Goal: Information Seeking & Learning: Learn about a topic

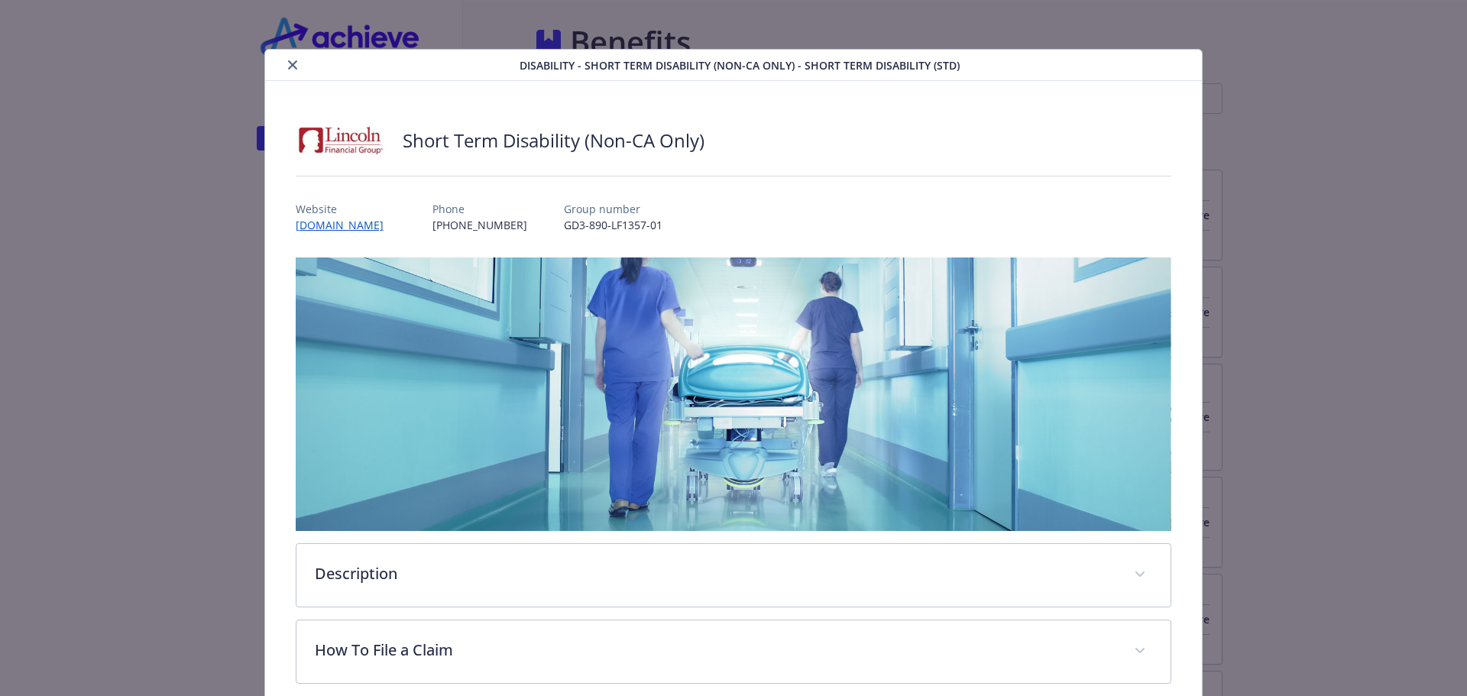
scroll to position [428, 0]
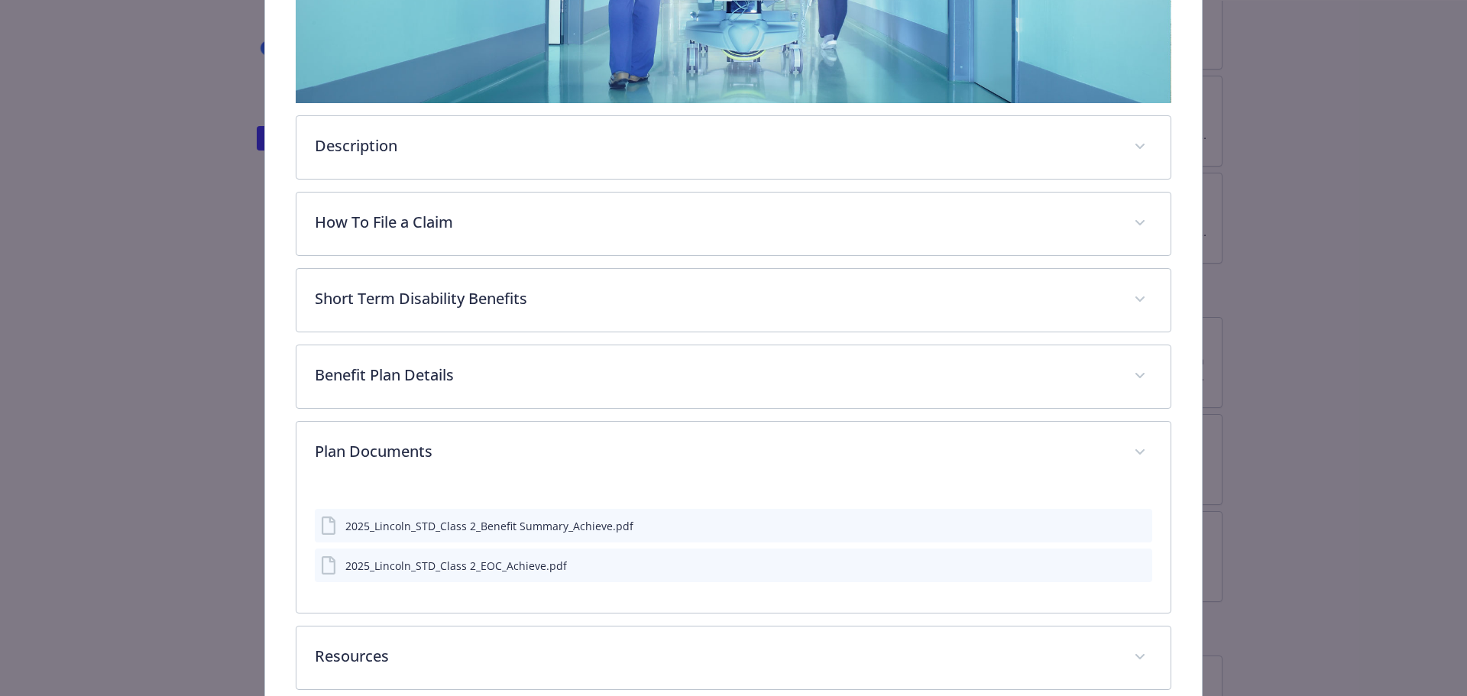
click at [102, 332] on div "Disability - Short Term Disability (Non-CA Only) - Short Term Disability (STD) …" at bounding box center [733, 348] width 1467 height 696
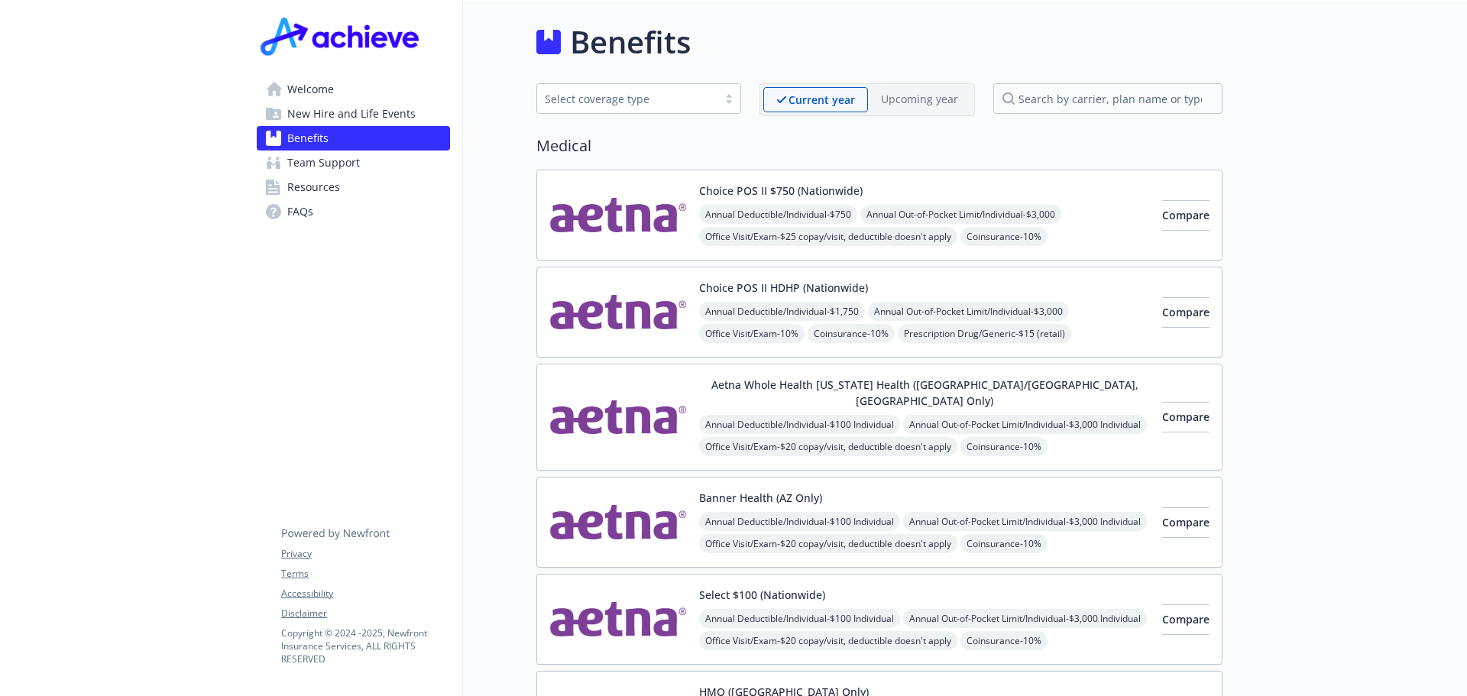
click at [337, 161] on span "Team Support" at bounding box center [323, 163] width 73 height 24
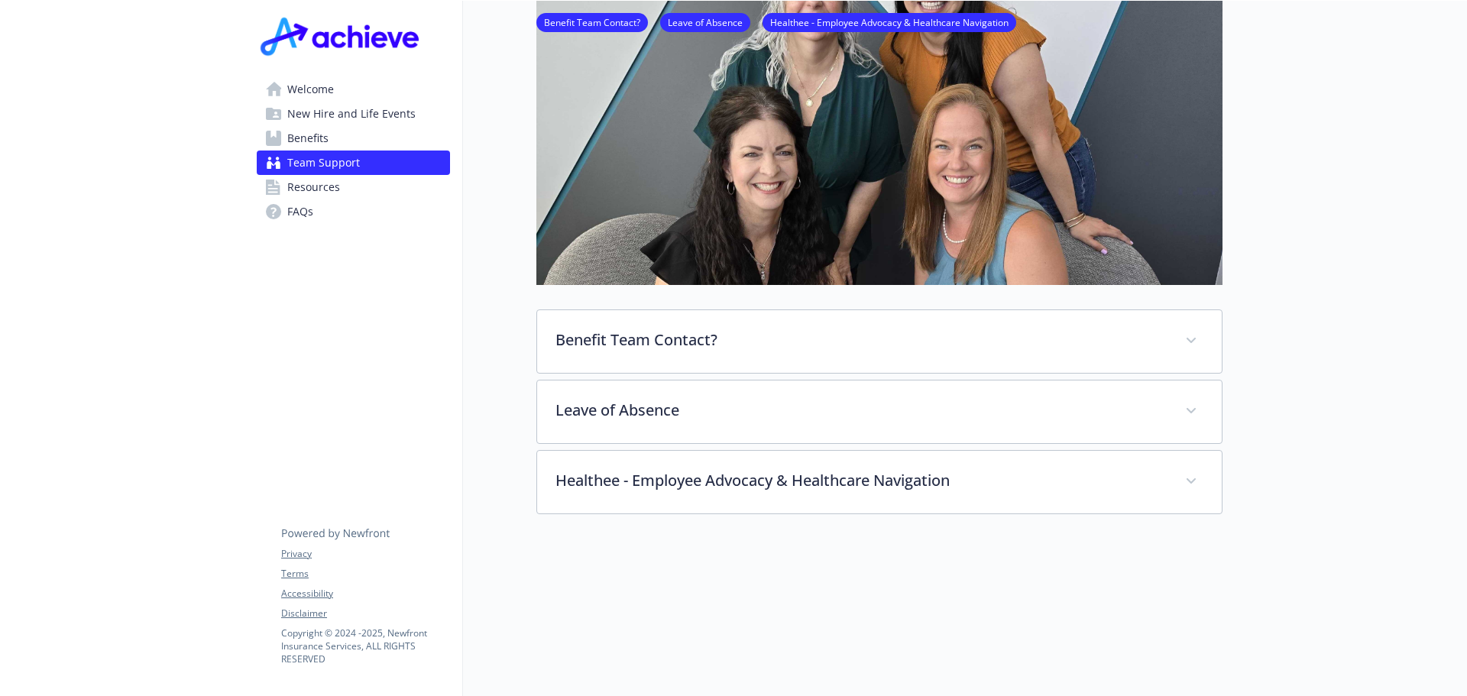
scroll to position [229, 0]
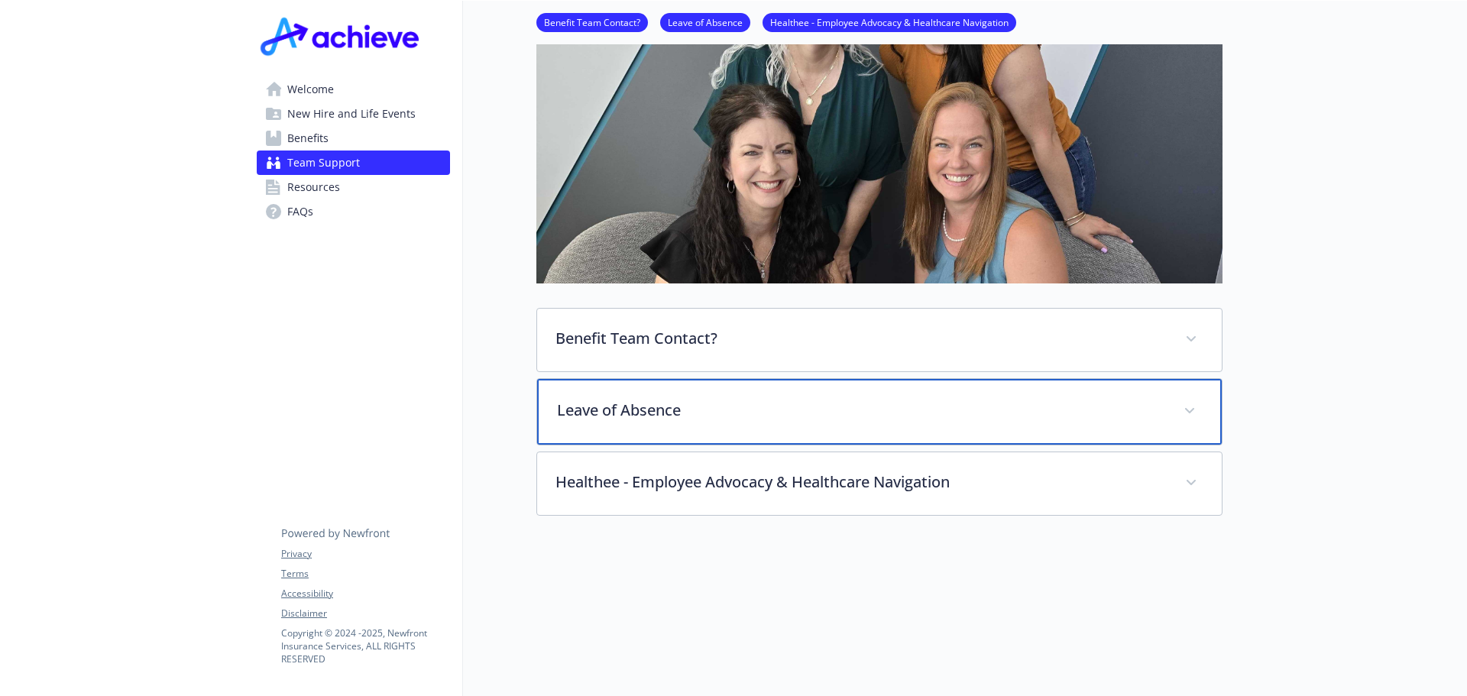
click at [701, 419] on p "Leave of Absence" at bounding box center [861, 410] width 608 height 23
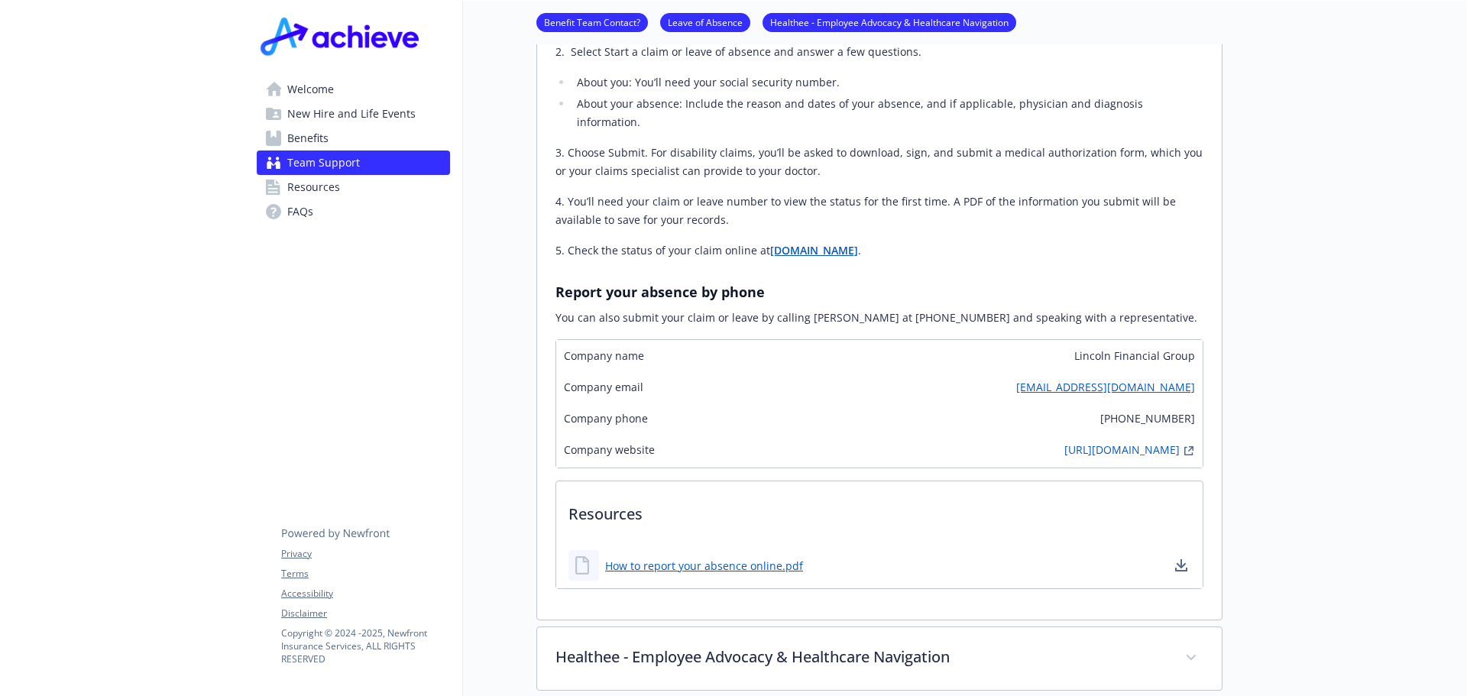
scroll to position [917, 0]
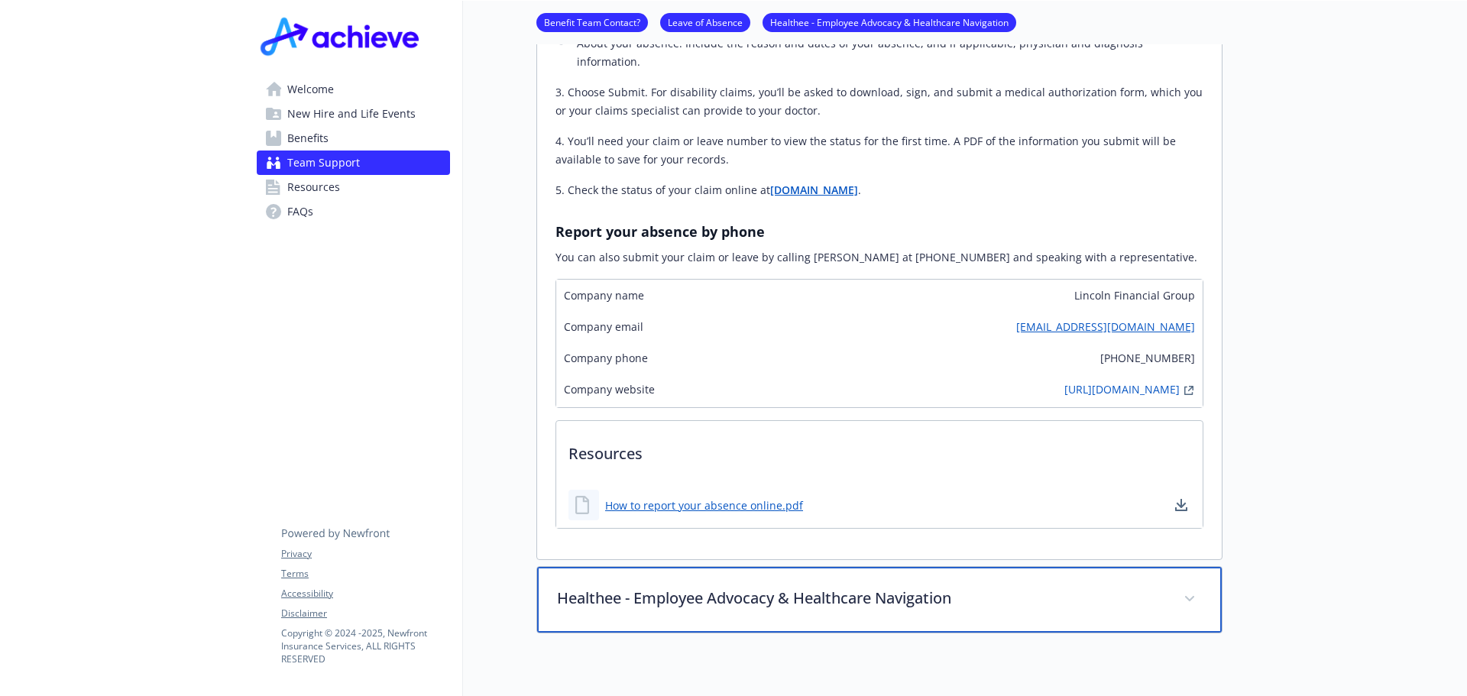
click at [962, 601] on div "Healthee - Employee Advocacy & Healthcare Navigation" at bounding box center [879, 600] width 685 height 66
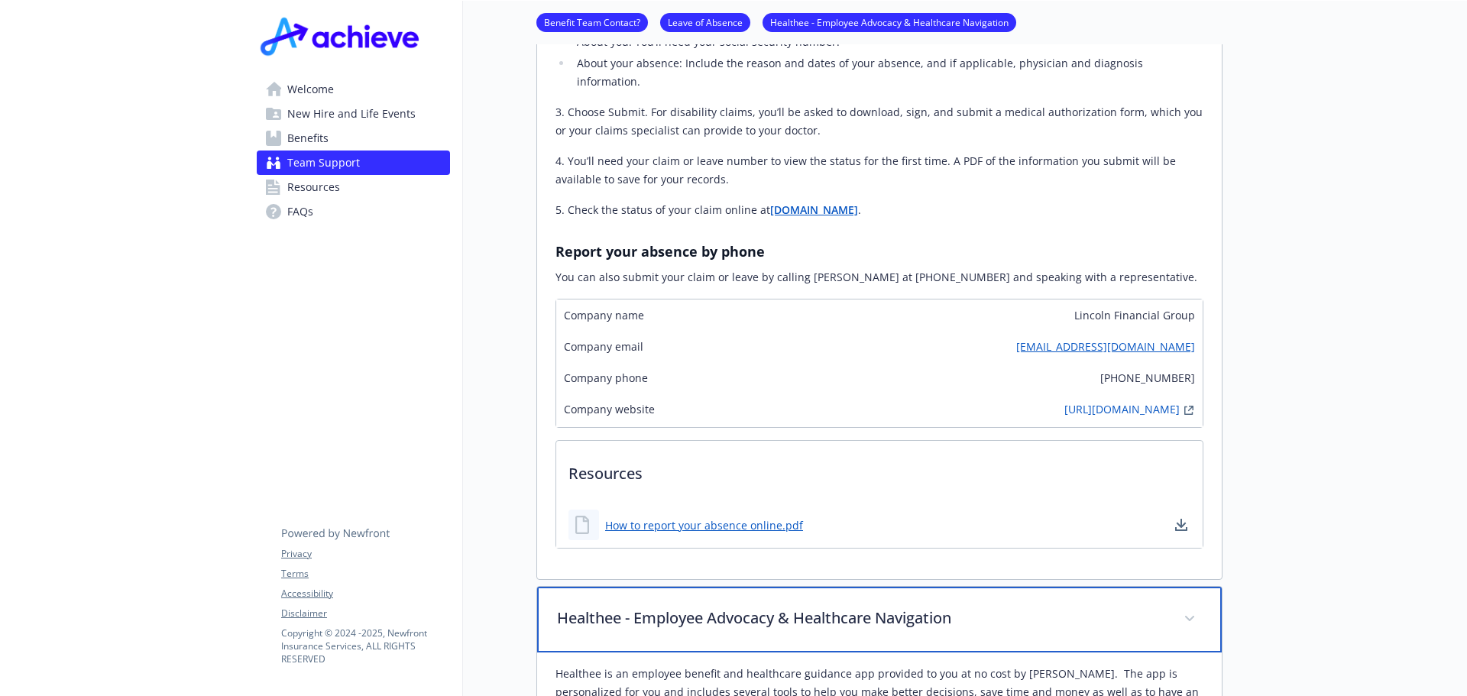
scroll to position [680, 0]
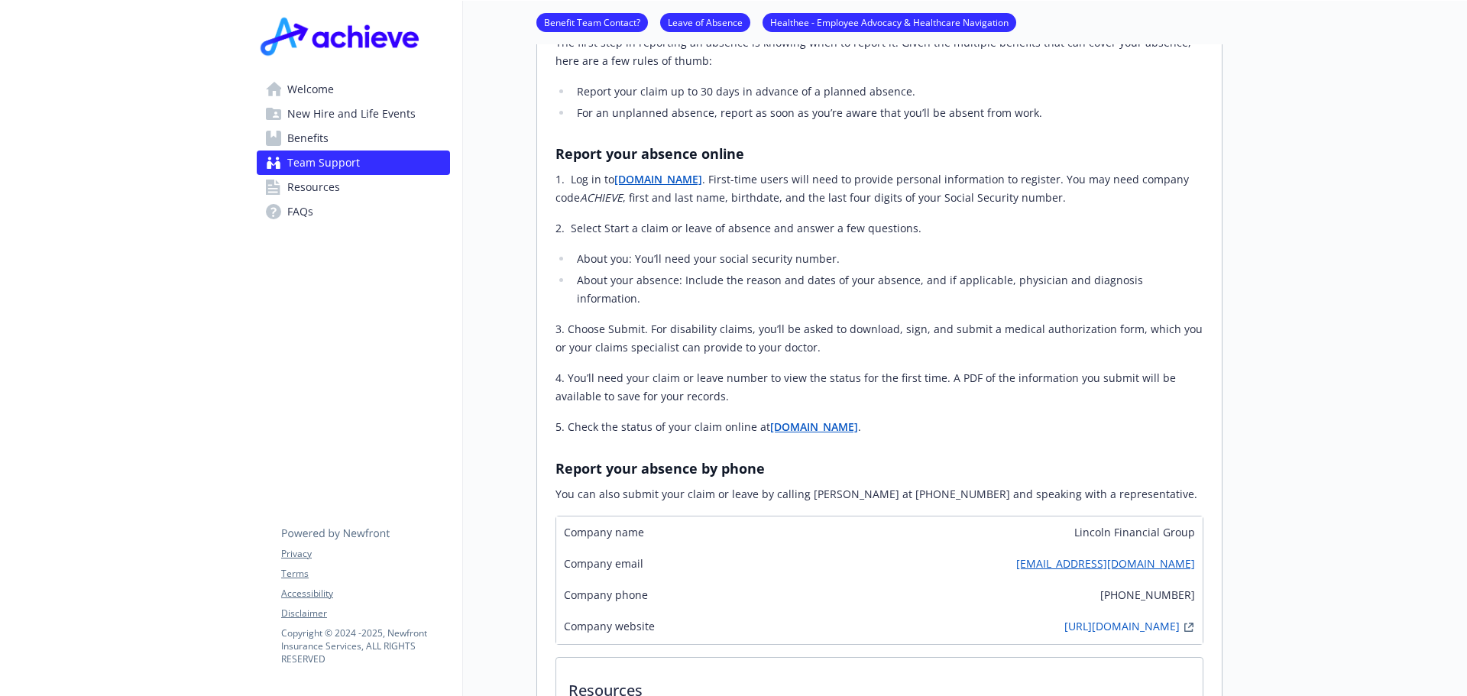
click at [323, 92] on span "Welcome" at bounding box center [310, 89] width 47 height 24
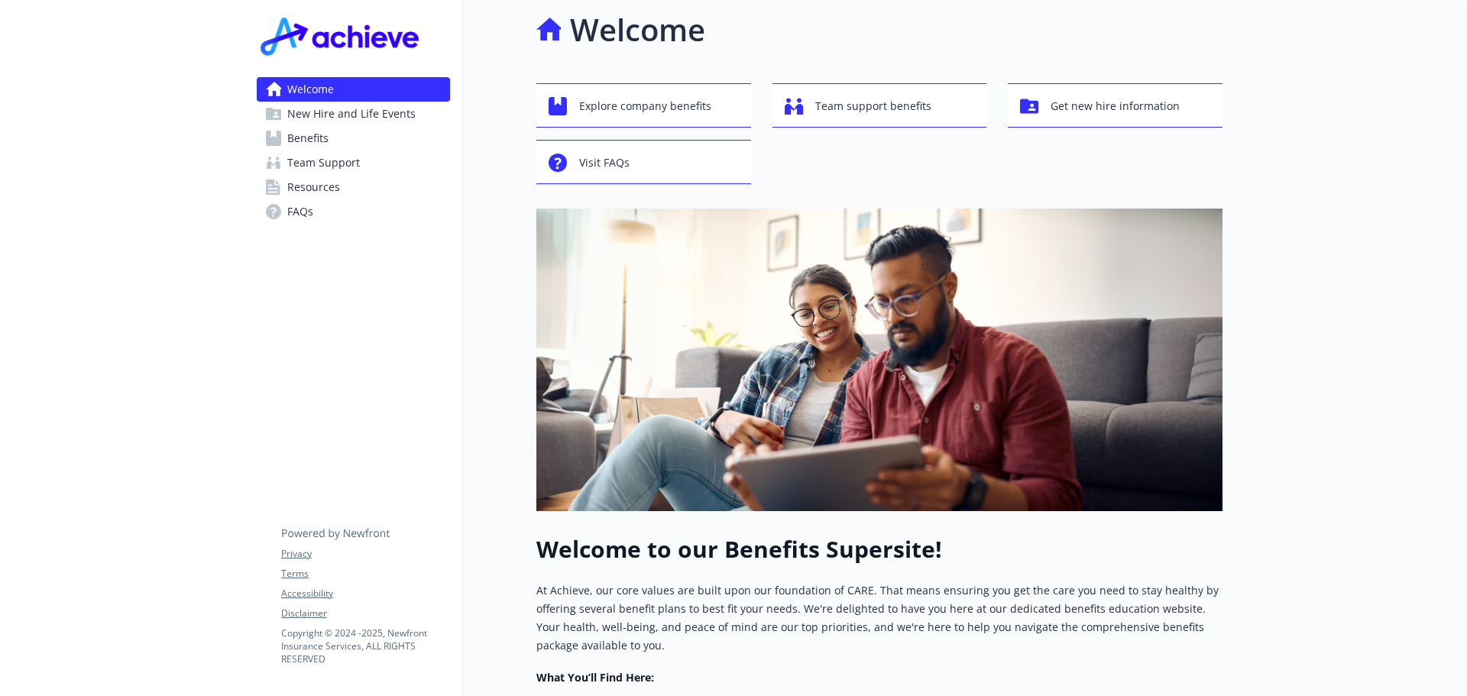
scroll to position [407, 0]
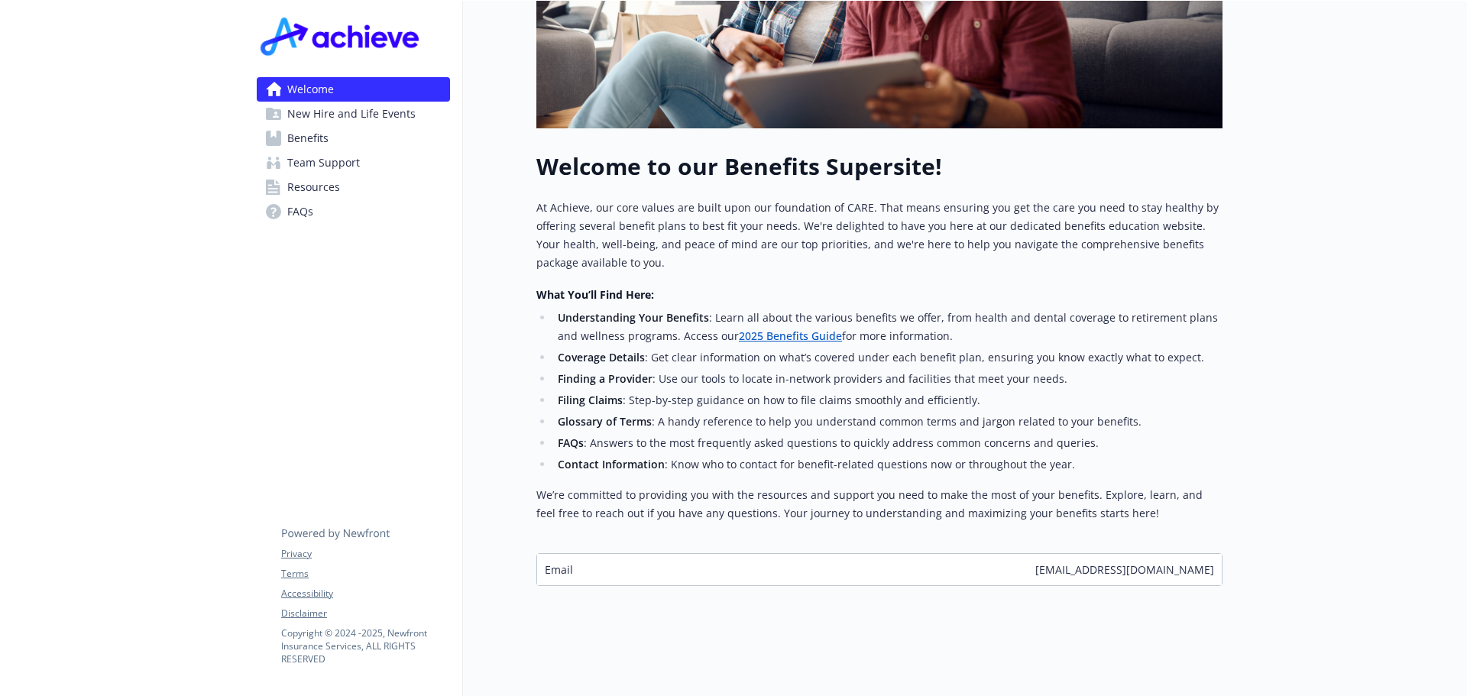
click at [390, 118] on span "New Hire and Life Events" at bounding box center [351, 114] width 128 height 24
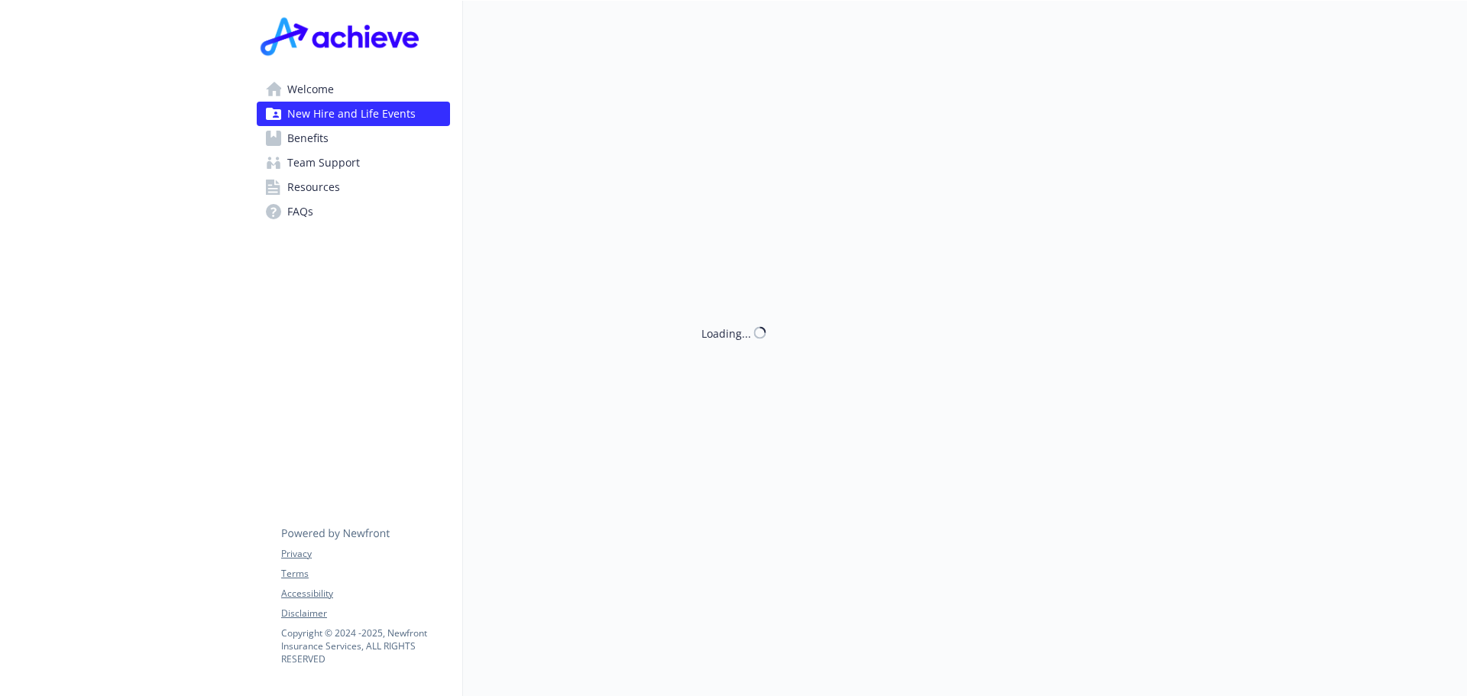
scroll to position [407, 0]
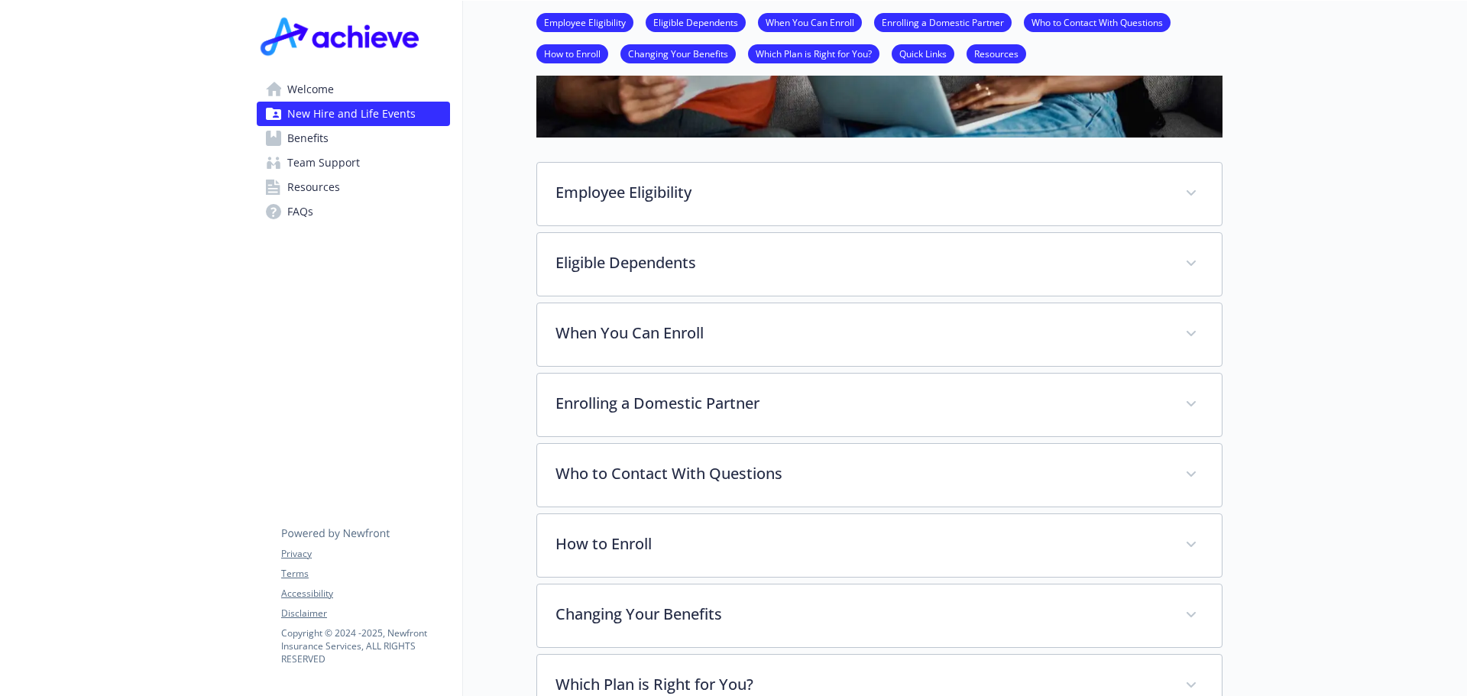
click at [310, 131] on span "Benefits" at bounding box center [307, 138] width 41 height 24
